Goal: Find specific page/section: Find specific page/section

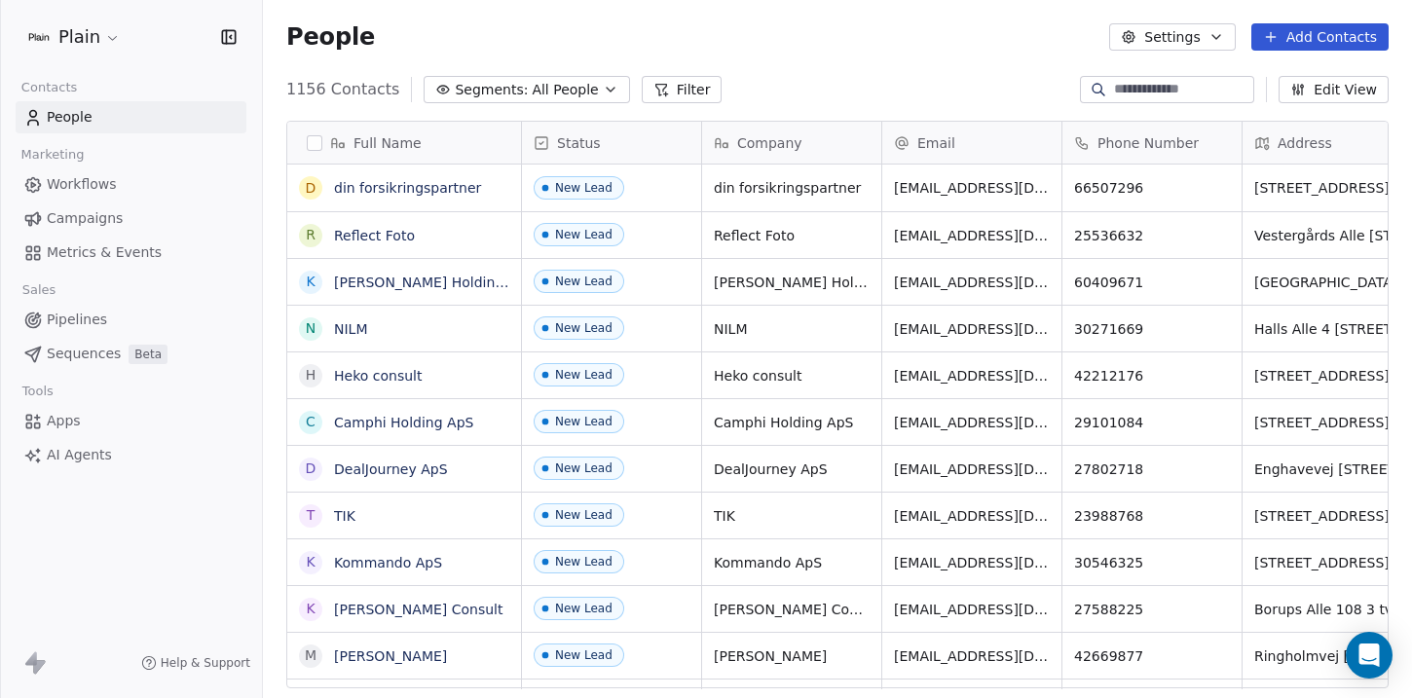
scroll to position [614, 1149]
click at [82, 328] on span "Pipelines" at bounding box center [77, 320] width 60 height 20
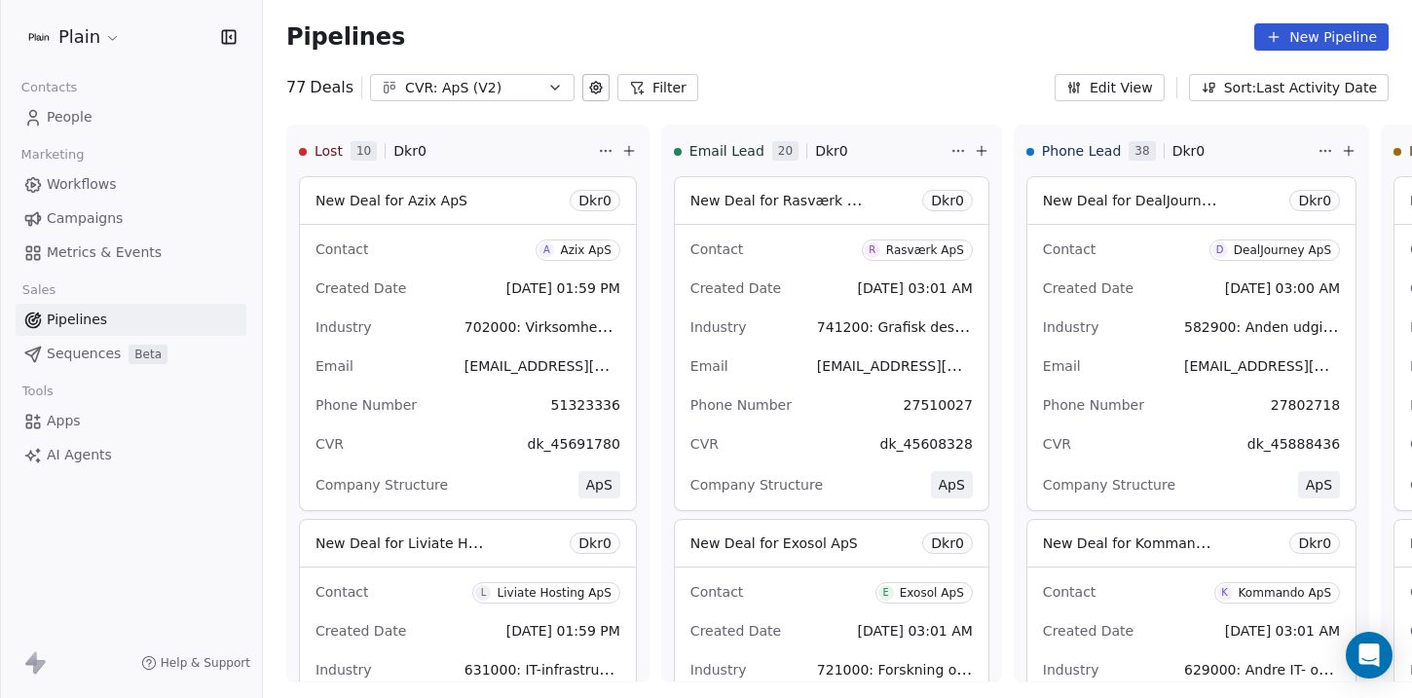
click at [75, 186] on span "Workflows" at bounding box center [82, 184] width 70 height 20
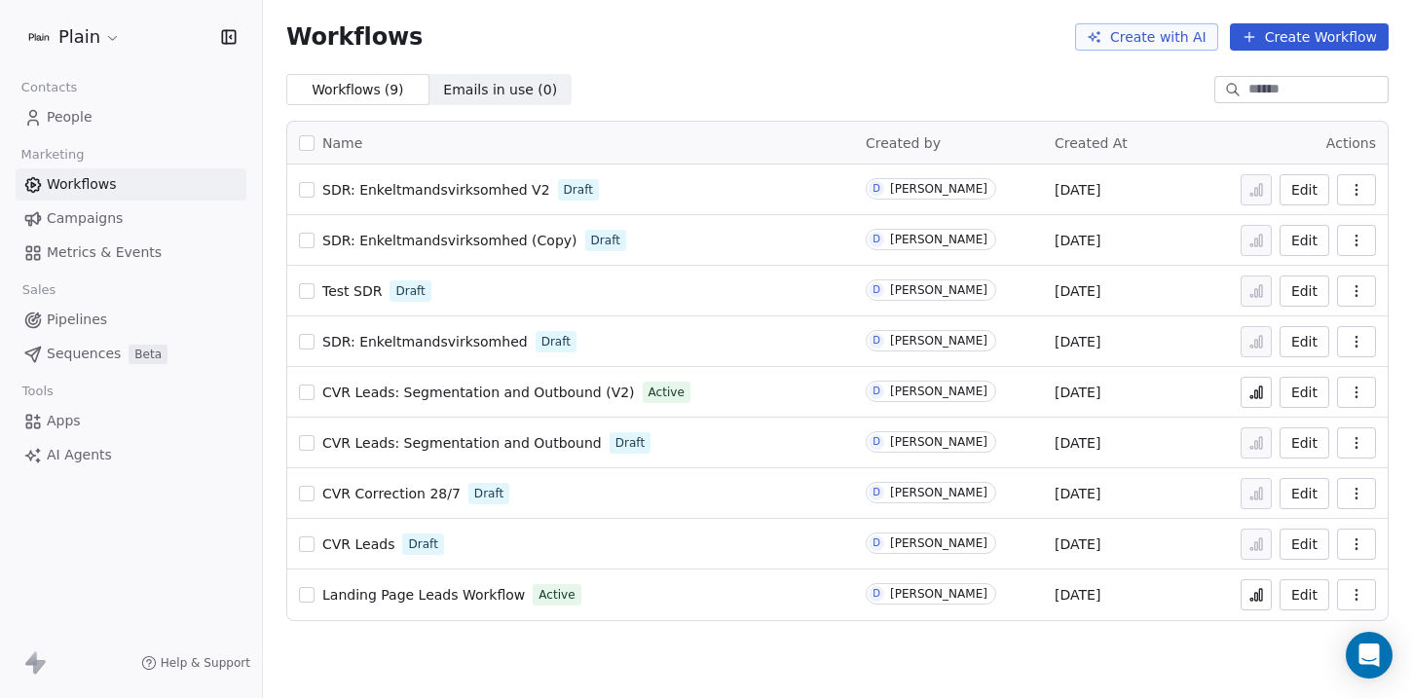
click at [418, 190] on span "SDR: Enkeltmandsvirksomhed V2" at bounding box center [436, 190] width 228 height 16
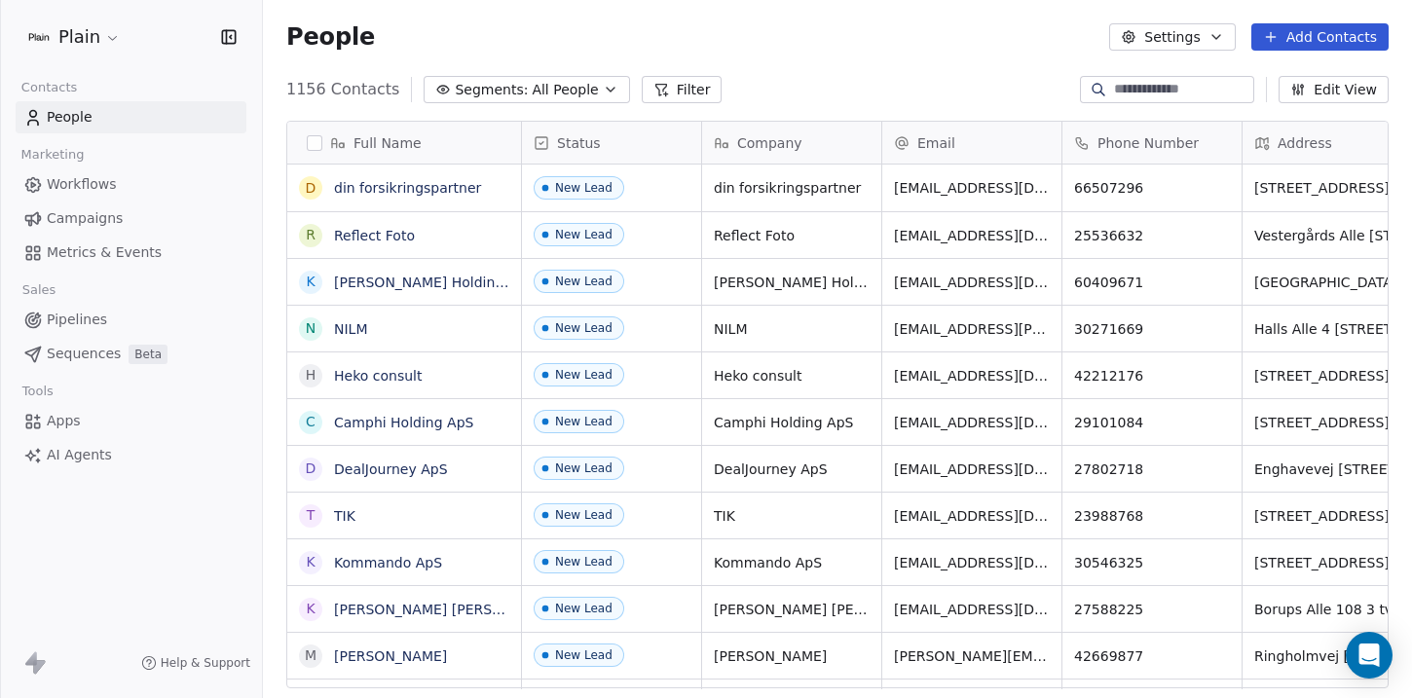
scroll to position [614, 1149]
click at [95, 177] on span "Workflows" at bounding box center [82, 184] width 70 height 20
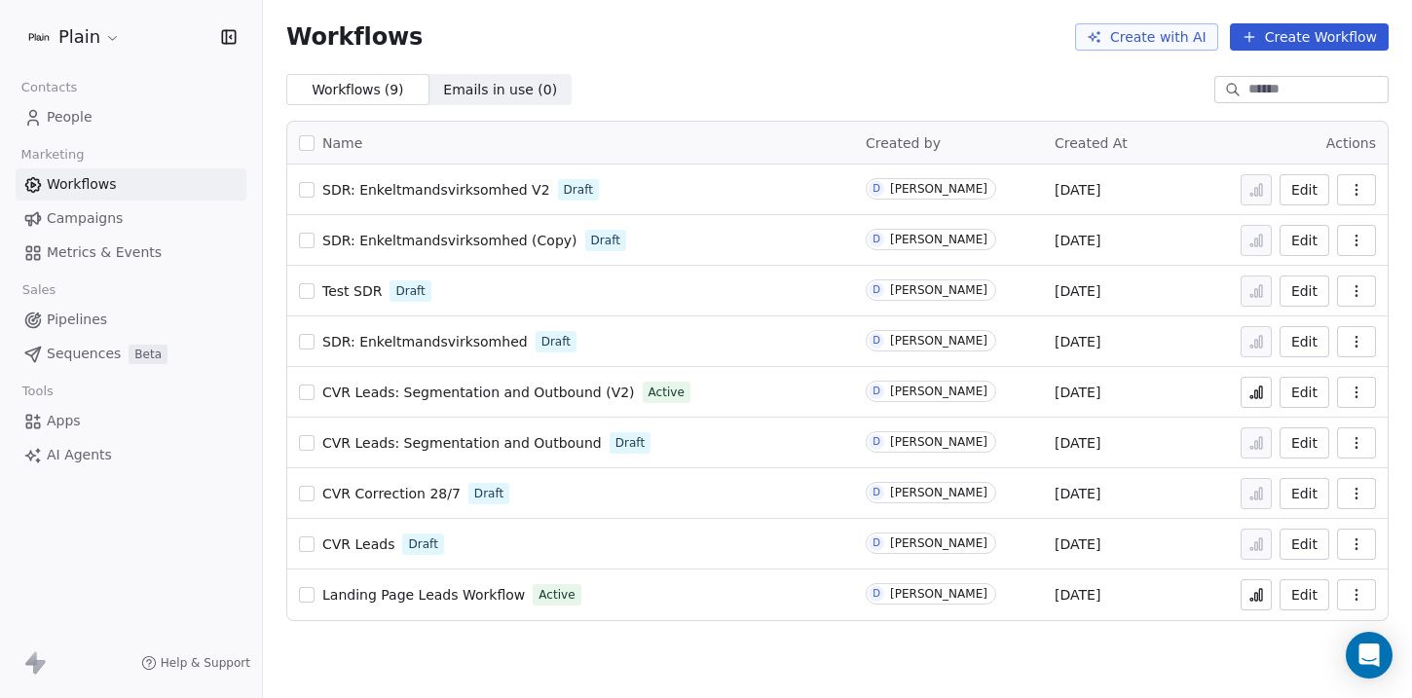
click at [406, 347] on span "SDR: Enkeltmandsvirksomhed" at bounding box center [424, 342] width 205 height 16
